Goal: Book appointment/travel/reservation

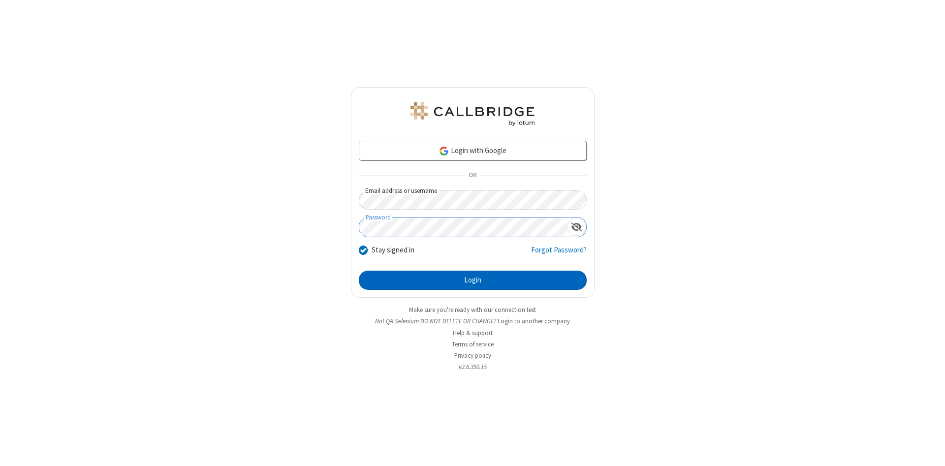
click at [473, 281] on button "Login" at bounding box center [473, 281] width 228 height 20
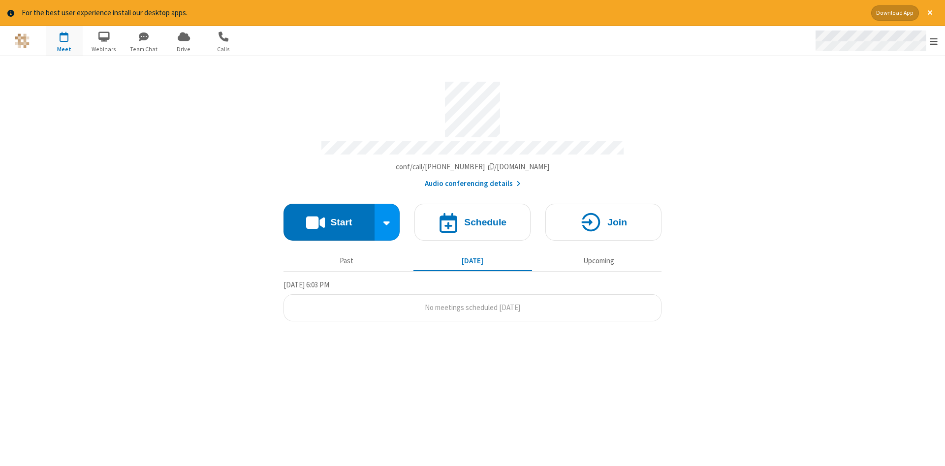
click at [934, 41] on span "Open menu" at bounding box center [934, 41] width 8 height 10
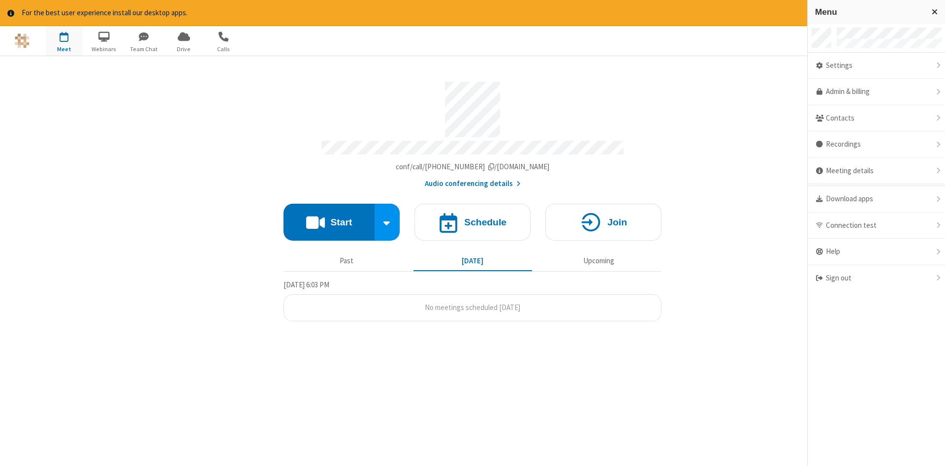
click at [64, 40] on span "button" at bounding box center [64, 36] width 37 height 17
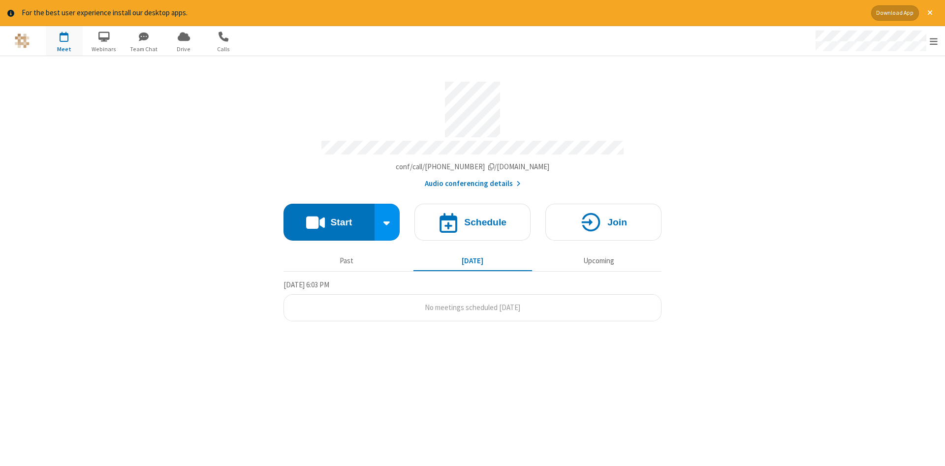
click at [64, 40] on span "button" at bounding box center [64, 36] width 37 height 17
click at [473, 219] on h4 "Schedule" at bounding box center [485, 222] width 42 height 9
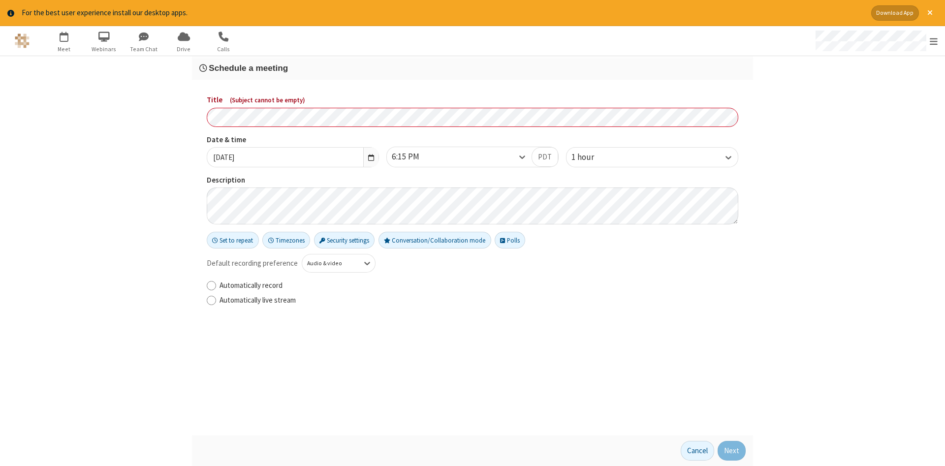
click at [473, 67] on h3 "Schedule a meeting" at bounding box center [472, 68] width 547 height 9
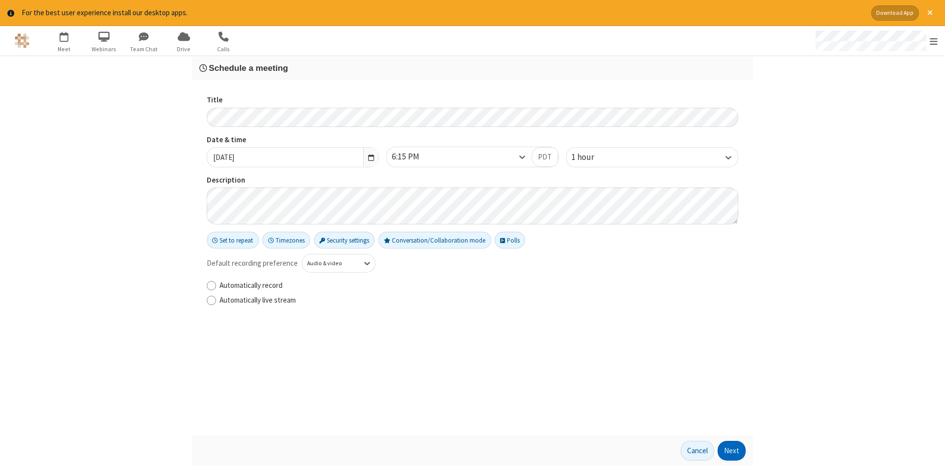
click at [732, 451] on button "Next" at bounding box center [732, 451] width 28 height 20
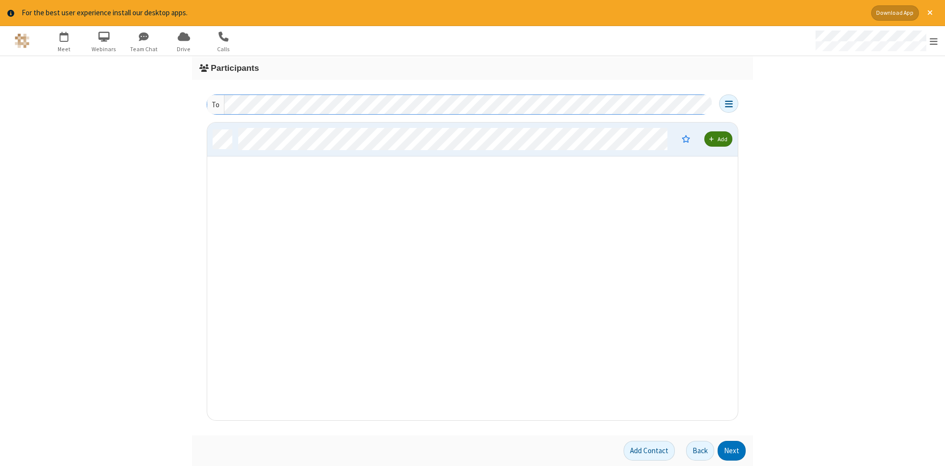
scroll to position [298, 531]
click at [732, 451] on button "Next" at bounding box center [732, 451] width 28 height 20
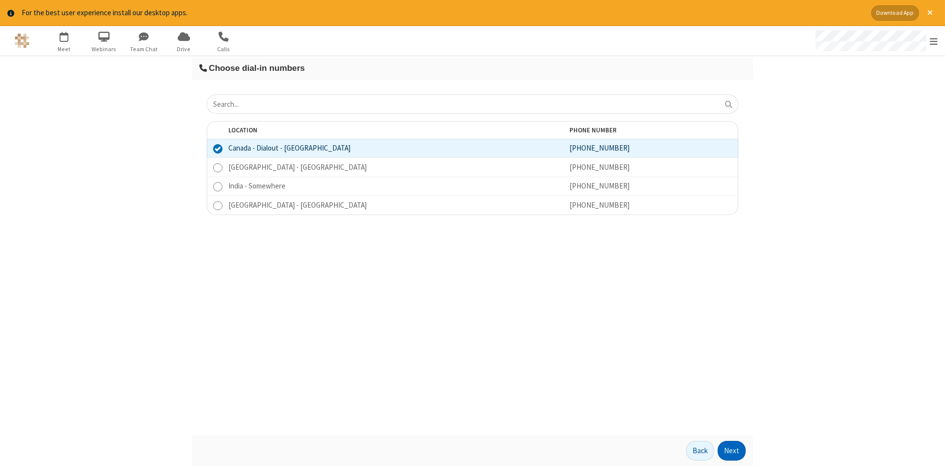
click at [732, 451] on button "Next" at bounding box center [732, 451] width 28 height 20
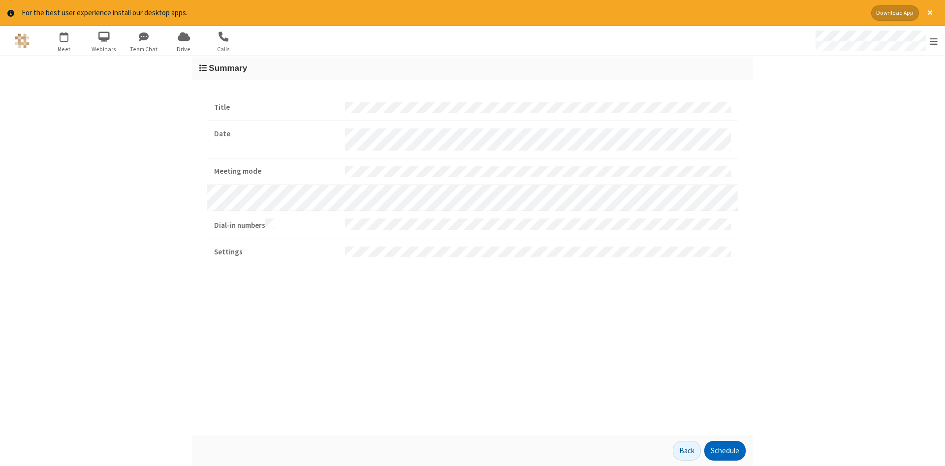
click at [725, 451] on button "Schedule" at bounding box center [725, 451] width 41 height 20
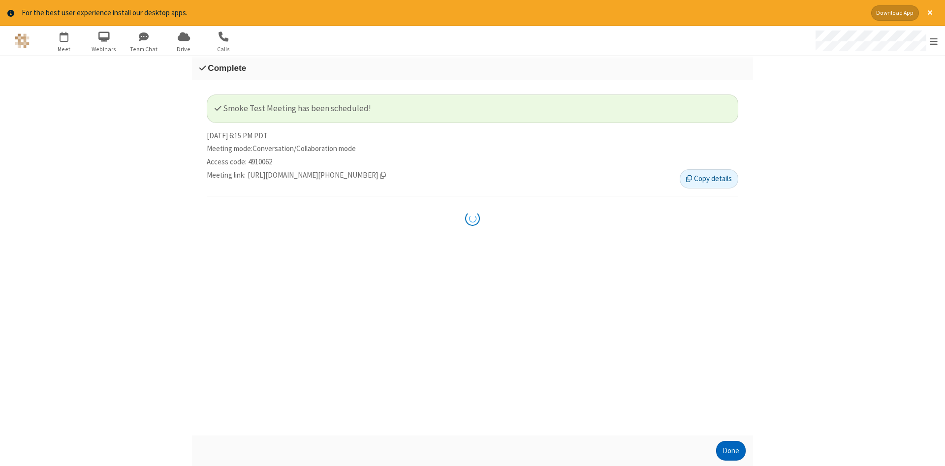
click at [731, 451] on button "Done" at bounding box center [731, 451] width 30 height 20
